Goal: Task Accomplishment & Management: Use online tool/utility

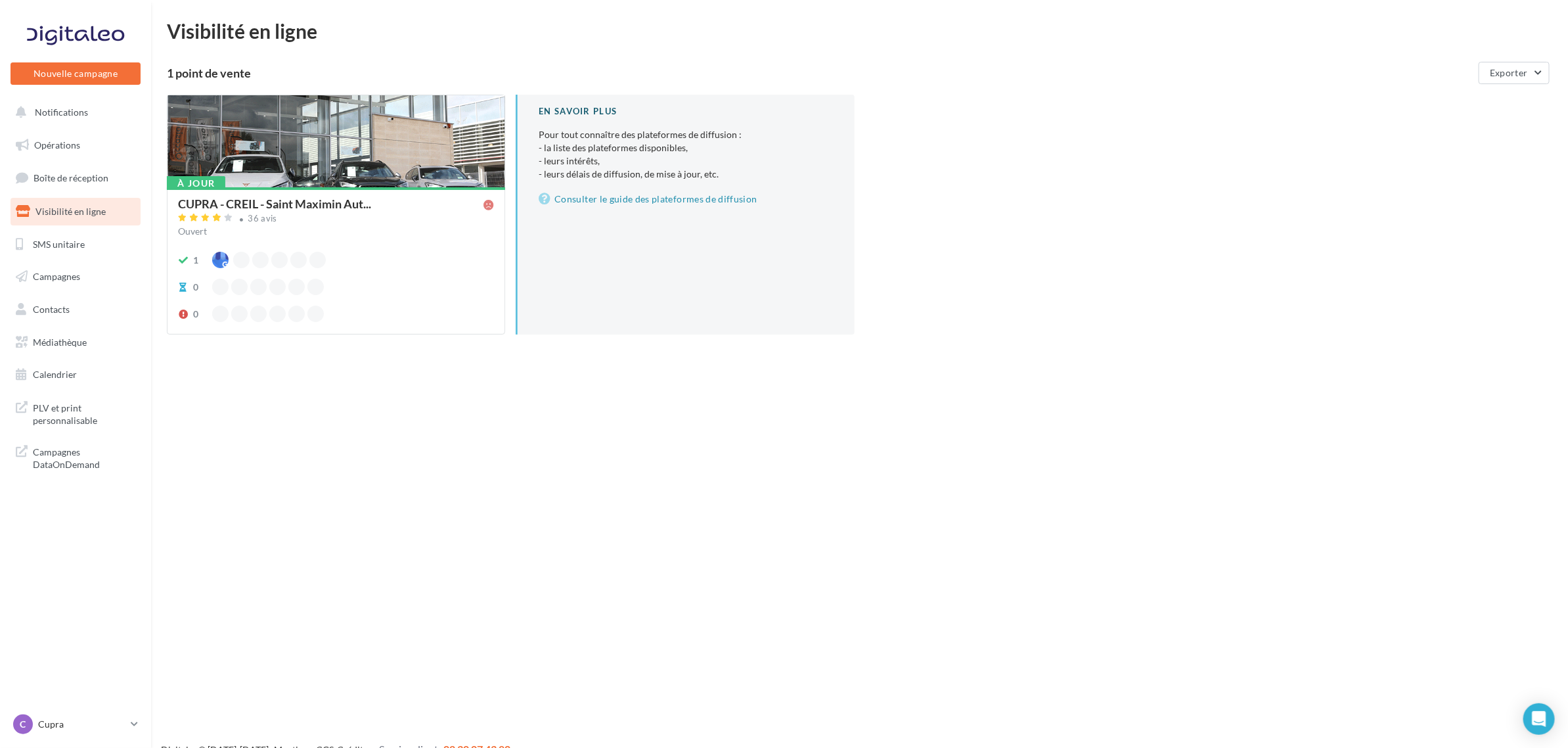
click at [278, 245] on div "CUPRA - CREIL - Saint Maximin Aut... 36 avis Ouvert 1 0 0" at bounding box center [336, 260] width 316 height 124
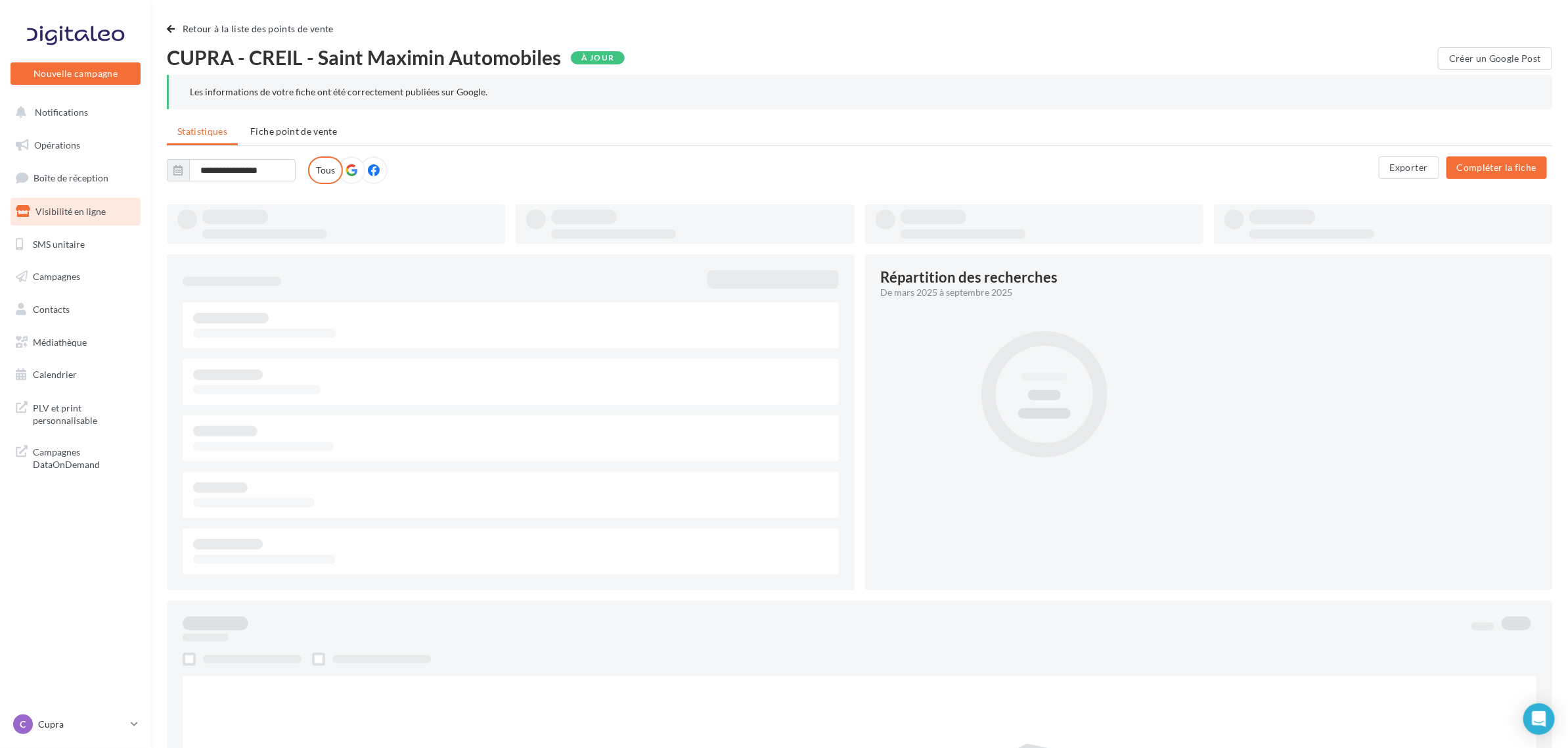
type input "**********"
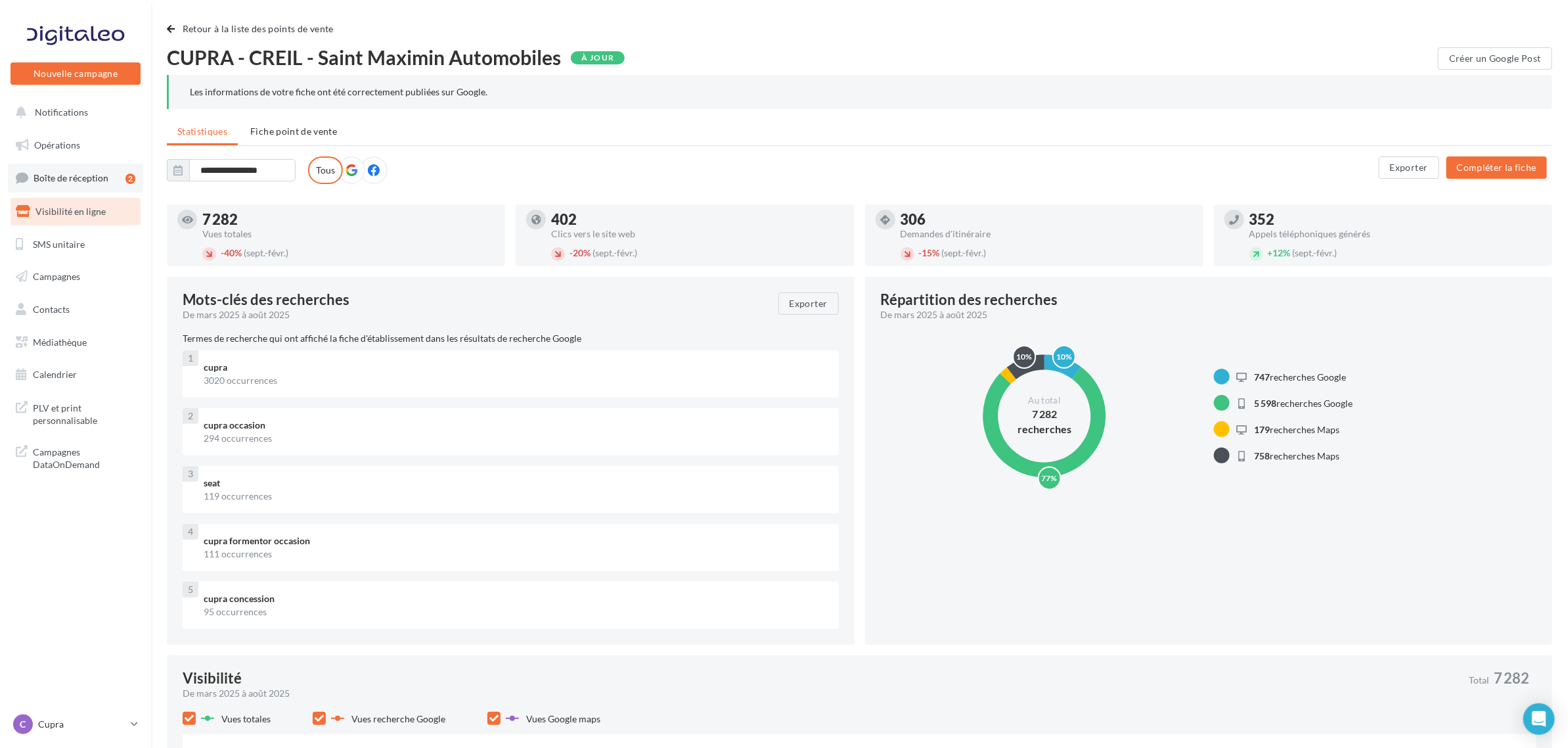
click at [97, 174] on span "Boîte de réception" at bounding box center [71, 178] width 75 height 11
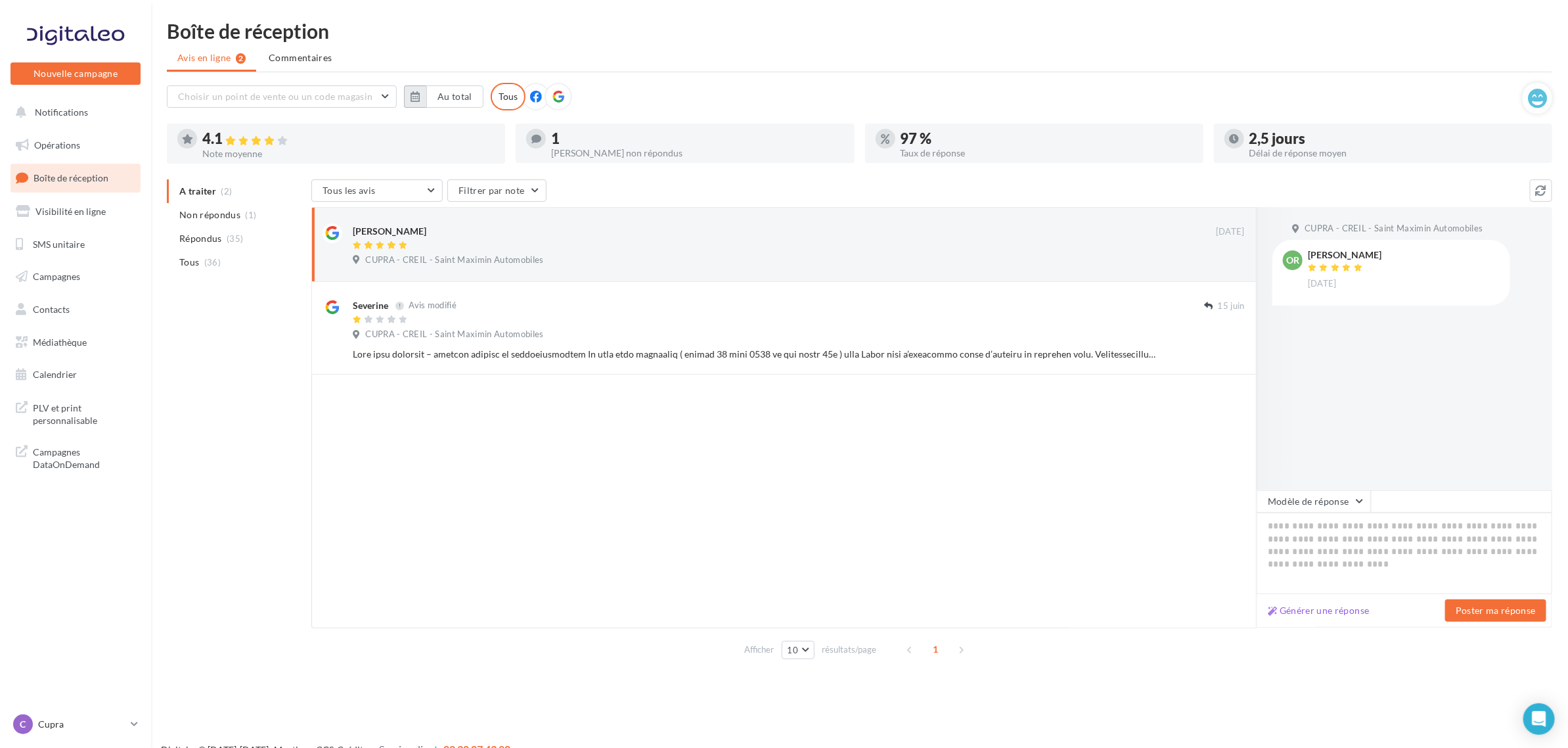
click at [405, 97] on button "button" at bounding box center [415, 96] width 22 height 22
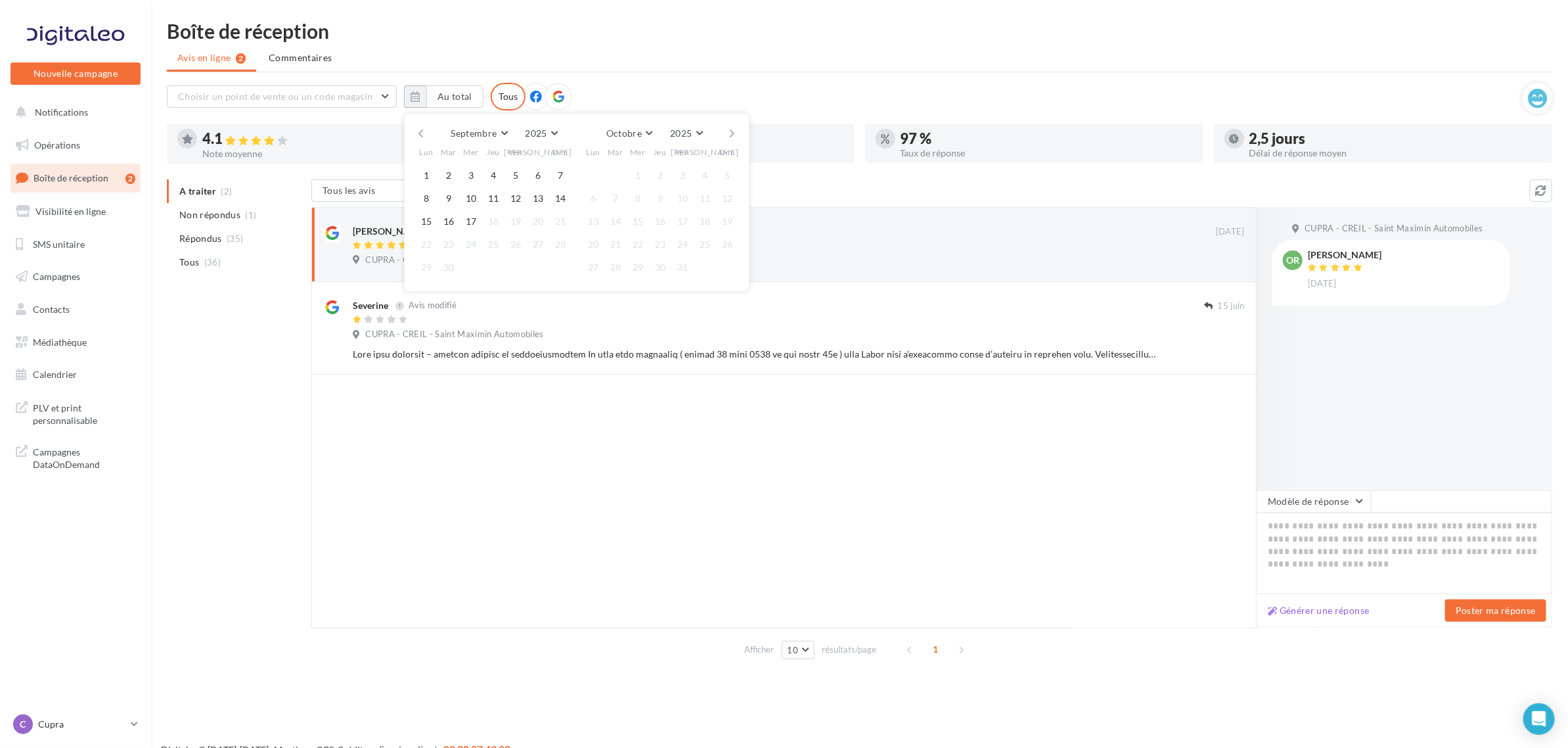
click at [420, 136] on button "button" at bounding box center [421, 133] width 11 height 18
click at [453, 172] on button "1" at bounding box center [448, 175] width 20 height 20
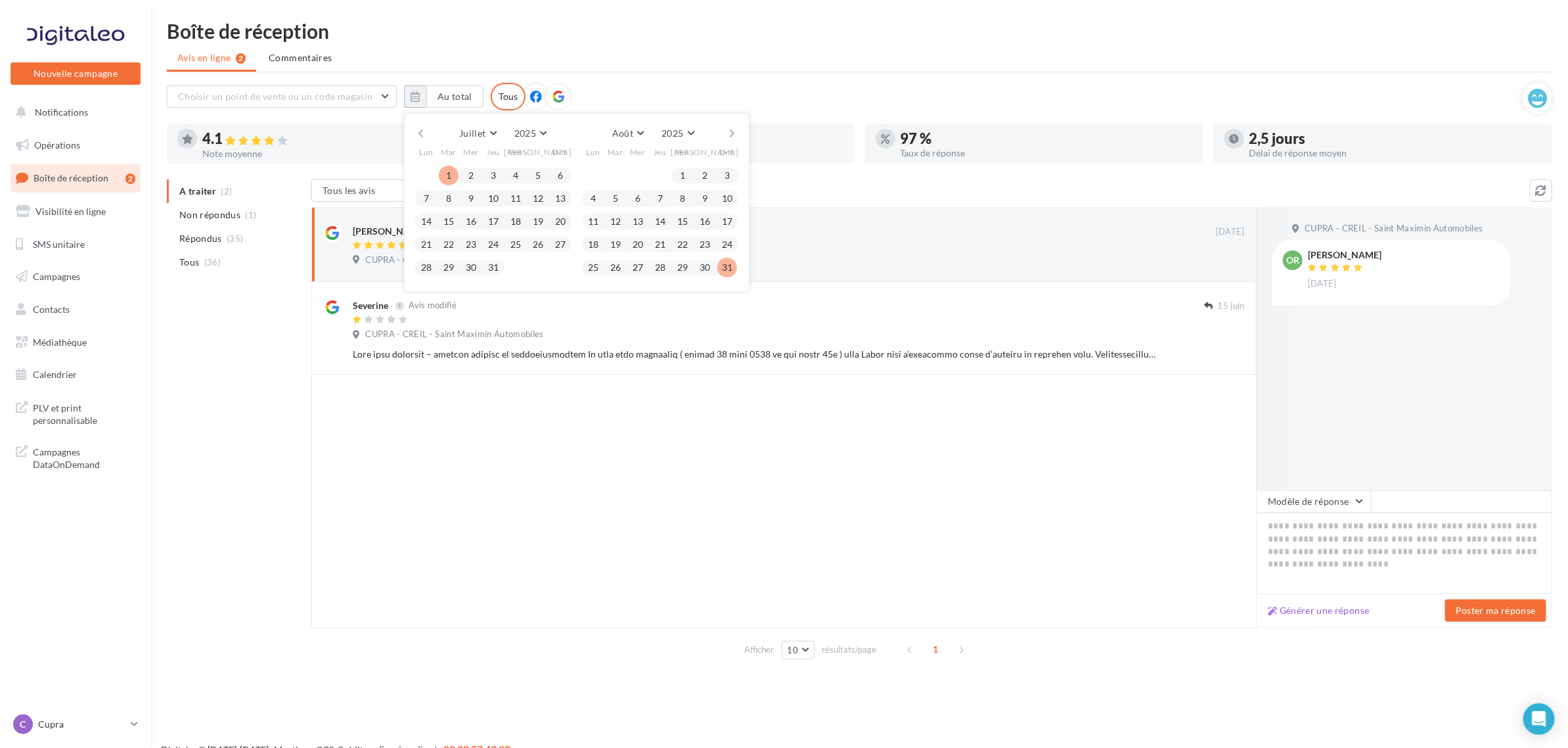
click at [732, 268] on button "31" at bounding box center [727, 267] width 20 height 20
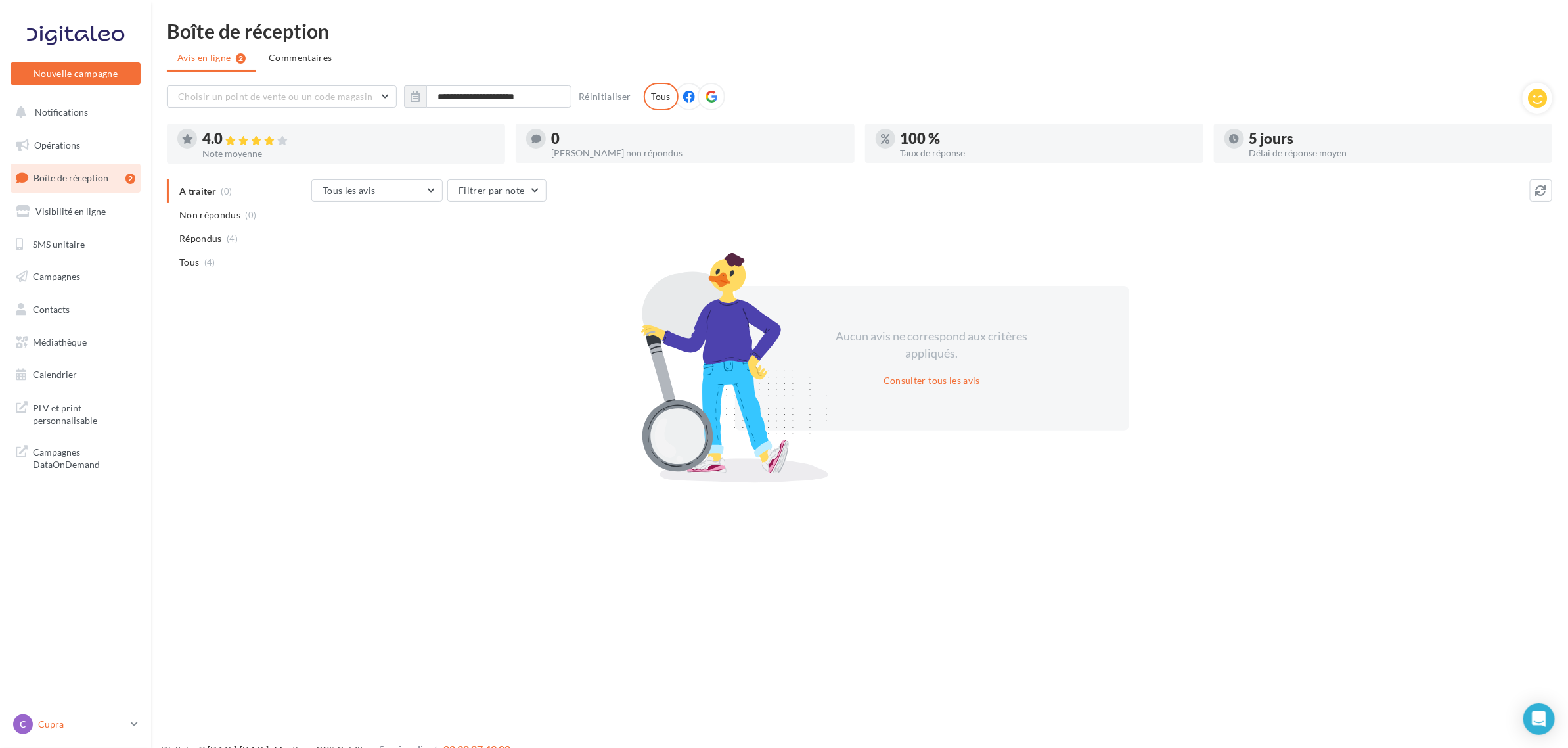
click at [63, 733] on div "C Cupra cupra_creil" at bounding box center [69, 724] width 112 height 20
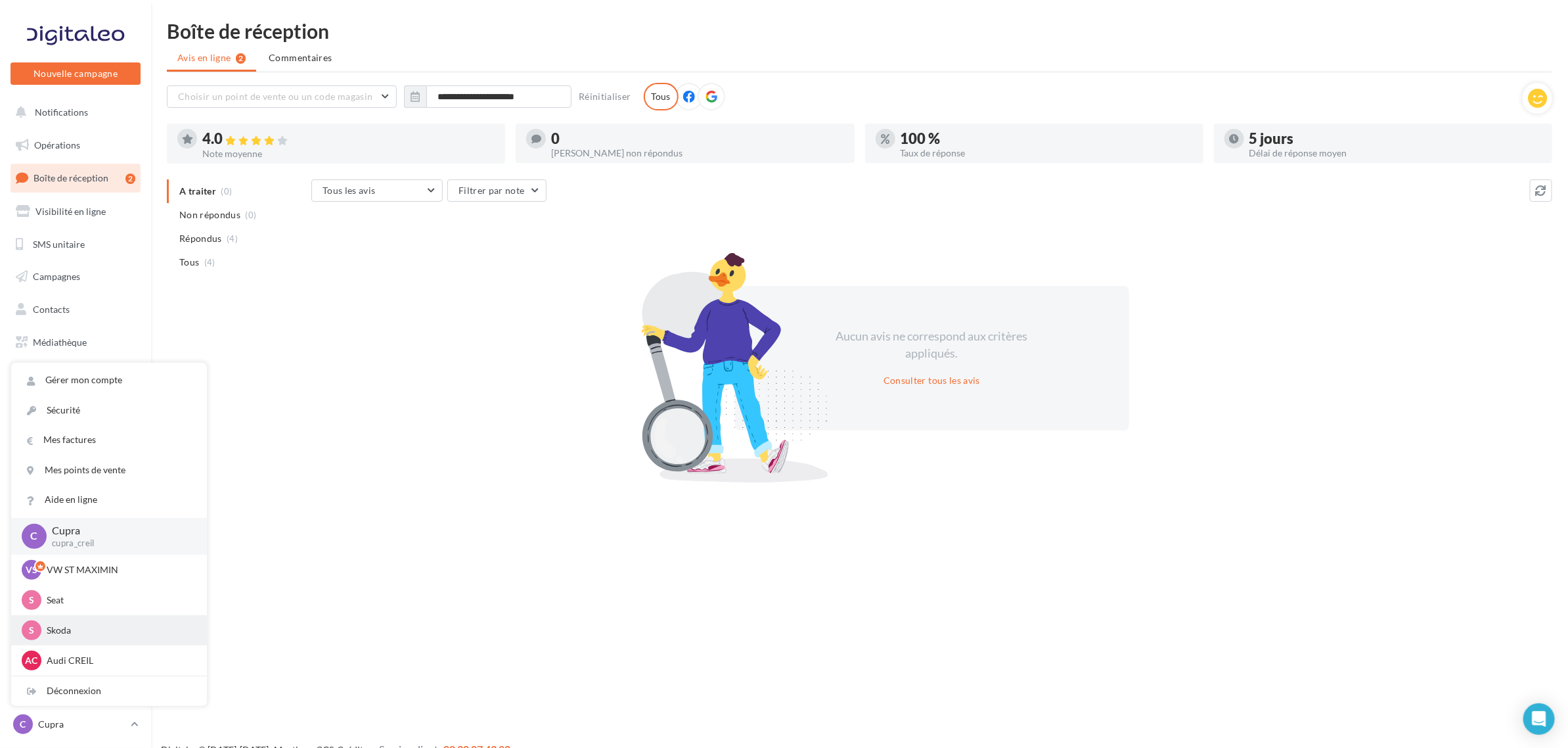
click at [87, 632] on p "Skoda" at bounding box center [119, 630] width 144 height 13
